Goal: Task Accomplishment & Management: Complete application form

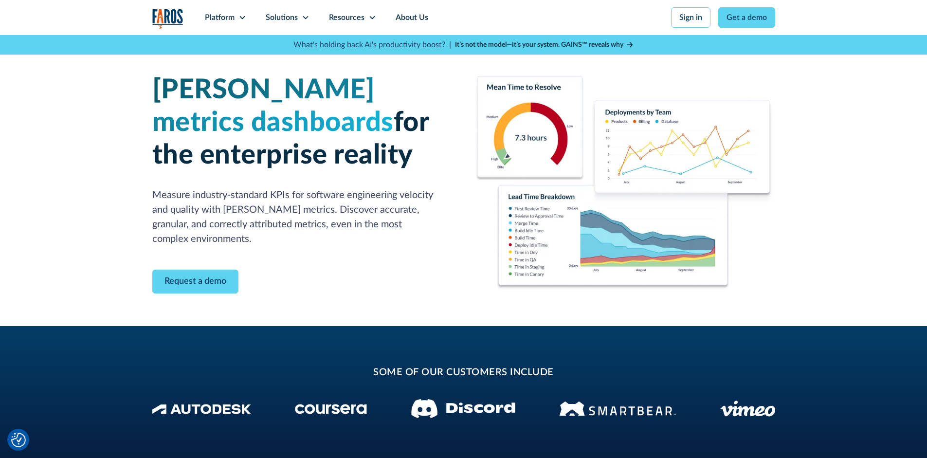
click at [388, 233] on div "[PERSON_NAME] metrics dashboards for the enterprise reality Measure industry-st…" at bounding box center [302, 172] width 300 height 196
click at [271, 20] on div "Solutions" at bounding box center [282, 18] width 32 height 12
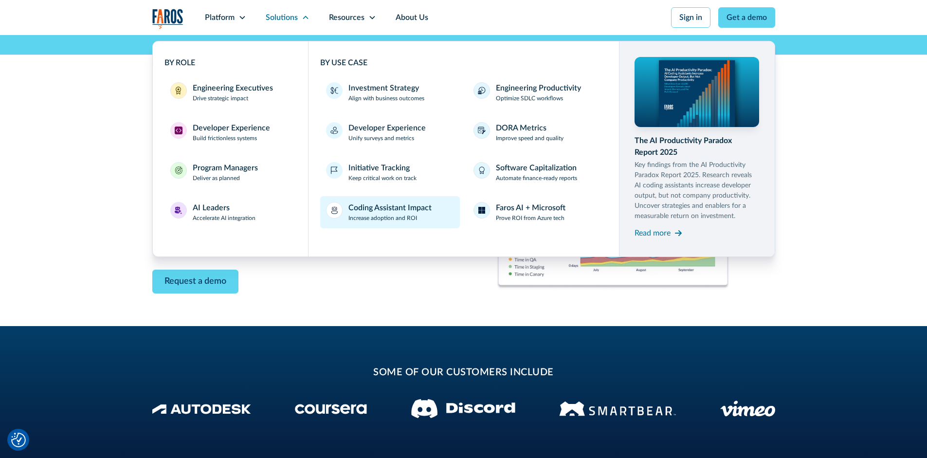
click at [397, 218] on p "Increase adoption and ROI" at bounding box center [382, 218] width 69 height 9
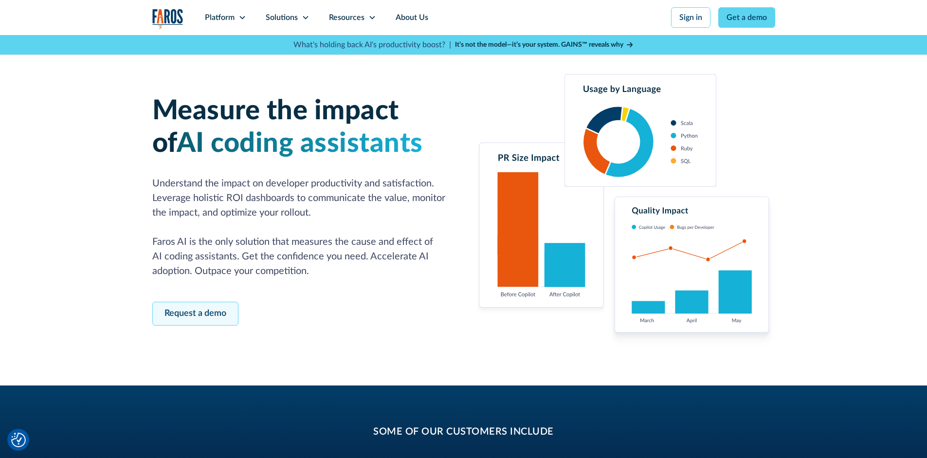
click at [221, 320] on link "Request a demo" at bounding box center [195, 314] width 86 height 24
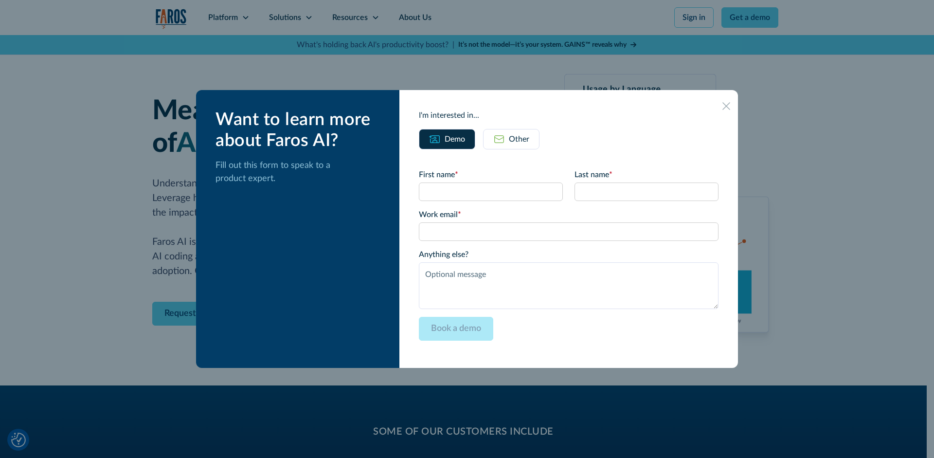
click at [91, 227] on div at bounding box center [467, 229] width 934 height 458
